Goal: Task Accomplishment & Management: Manage account settings

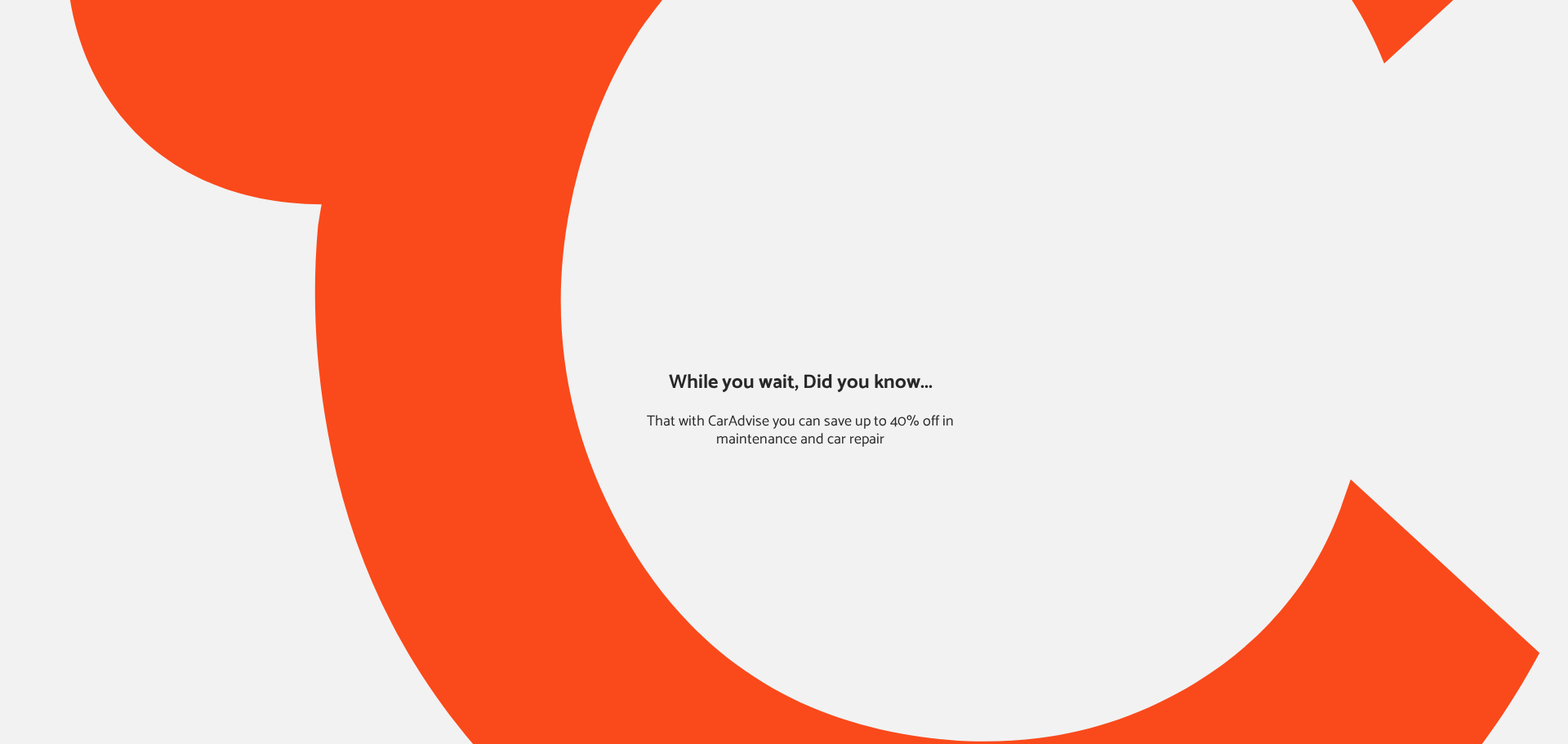
type input "*****"
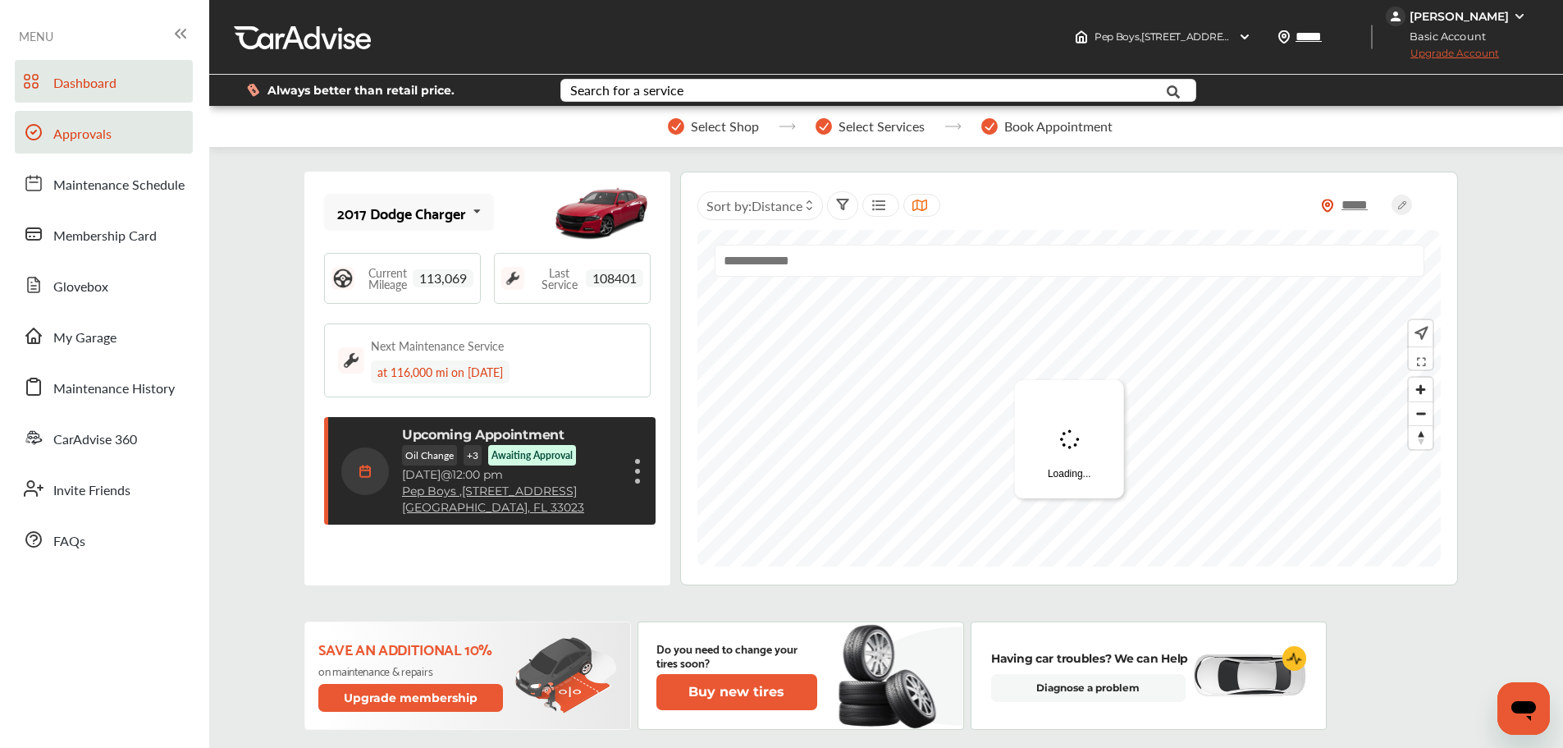
drag, startPoint x: 80, startPoint y: 138, endPoint x: 96, endPoint y: 141, distance: 16.7
click at [80, 138] on span "Approvals" at bounding box center [82, 134] width 58 height 21
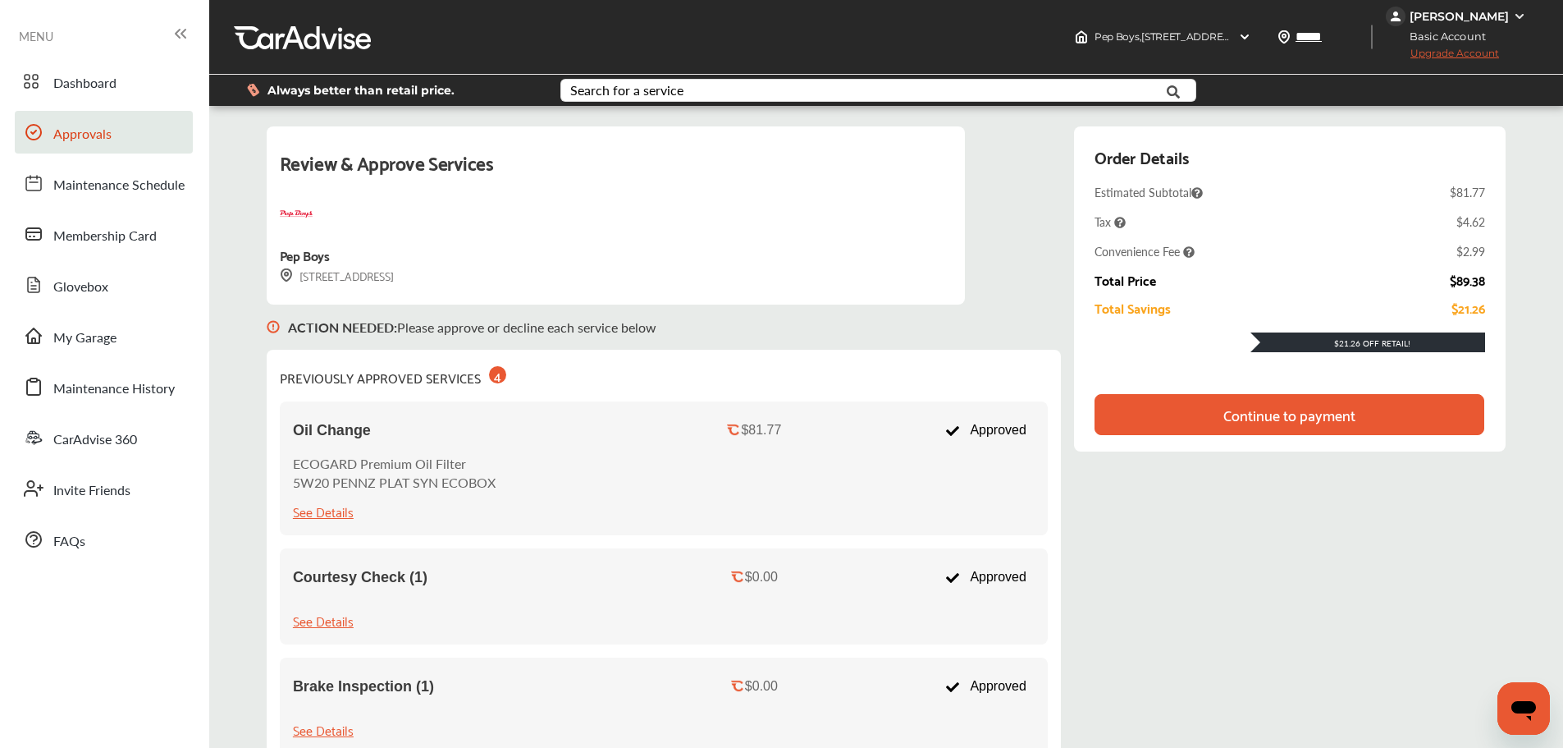
click at [1338, 412] on div "Continue to payment" at bounding box center [1290, 414] width 390 height 41
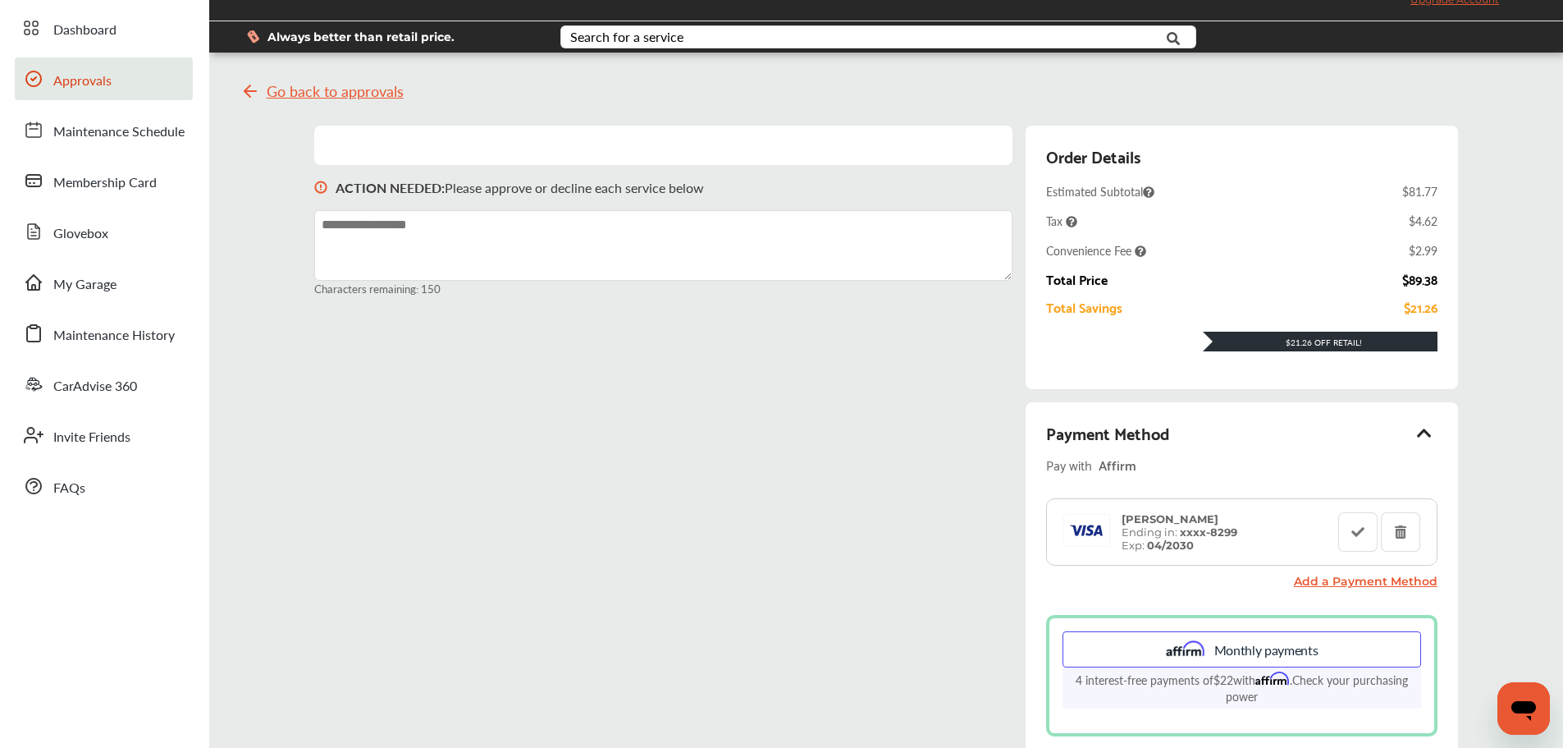
scroll to position [82, 0]
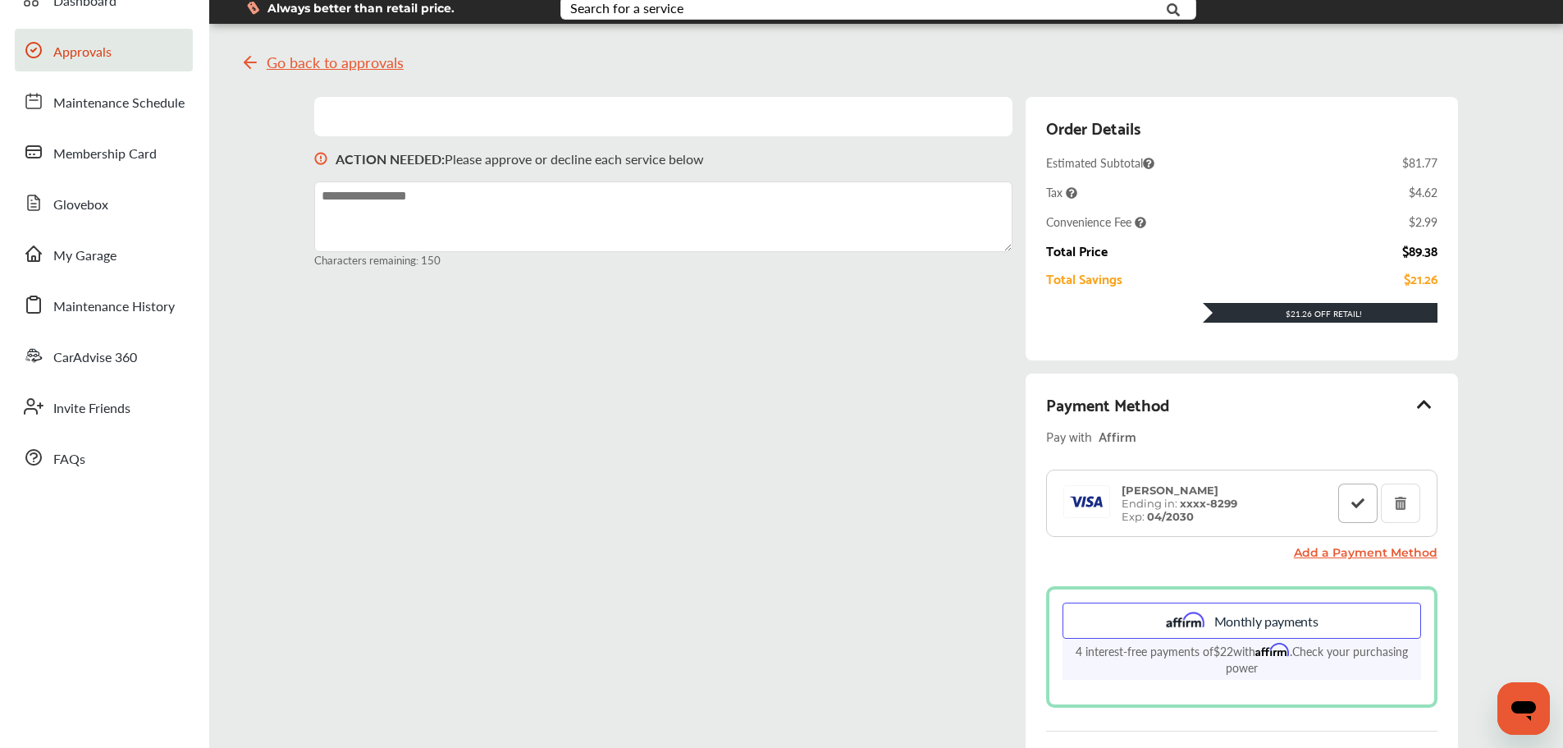
click at [1361, 499] on icon at bounding box center [1358, 501] width 16 height 11
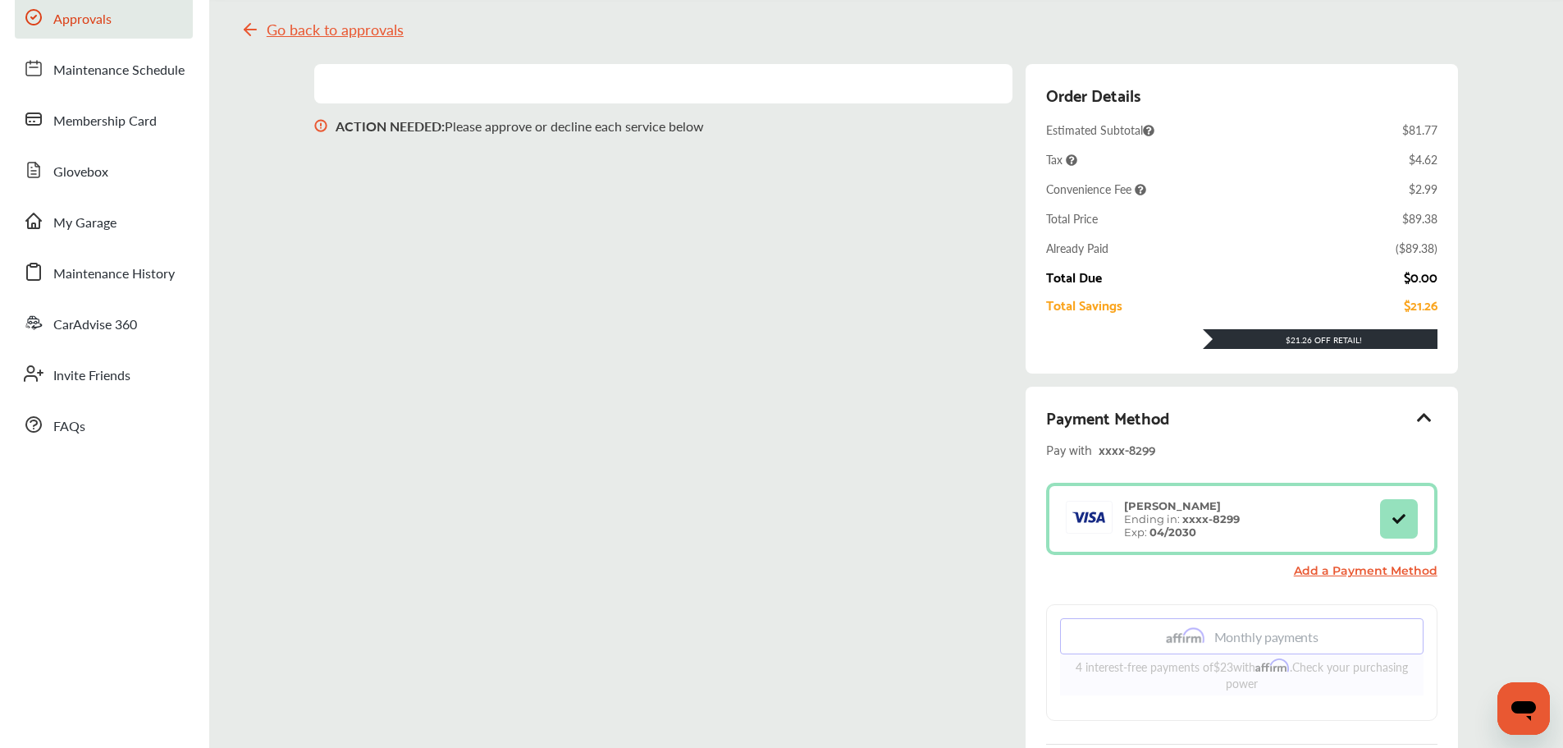
scroll to position [164, 0]
